Goal: Transaction & Acquisition: Purchase product/service

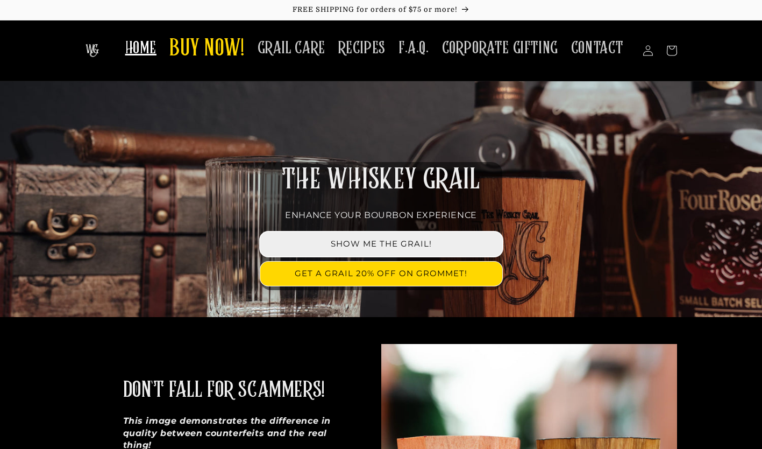
click at [368, 244] on link "SHOW ME THE GRAIL!" at bounding box center [381, 244] width 242 height 24
